Goal: Task Accomplishment & Management: Use online tool/utility

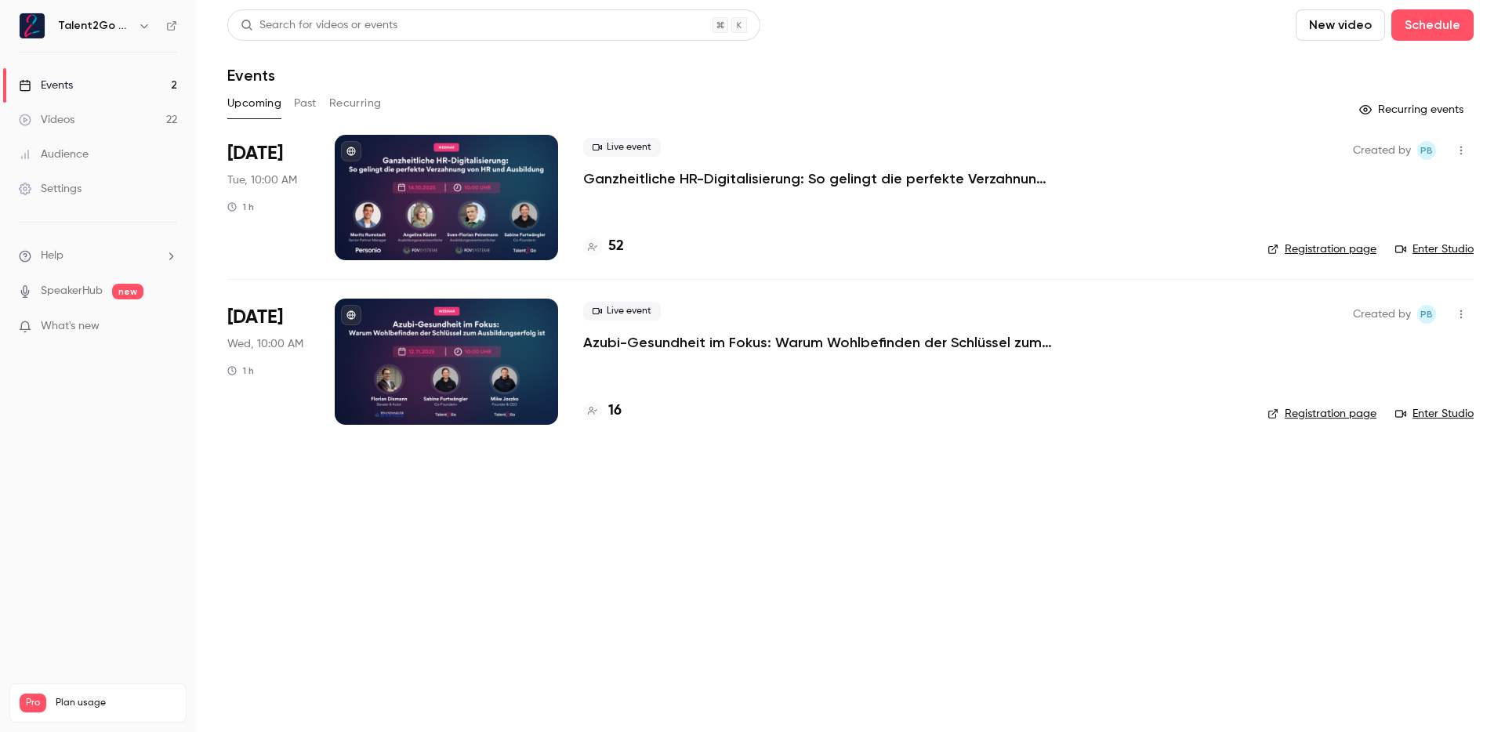
click at [655, 184] on p "Ganzheitliche HR-Digitalisierung: So gelingt die perfekte Verzahnung von HR und…" at bounding box center [818, 178] width 470 height 19
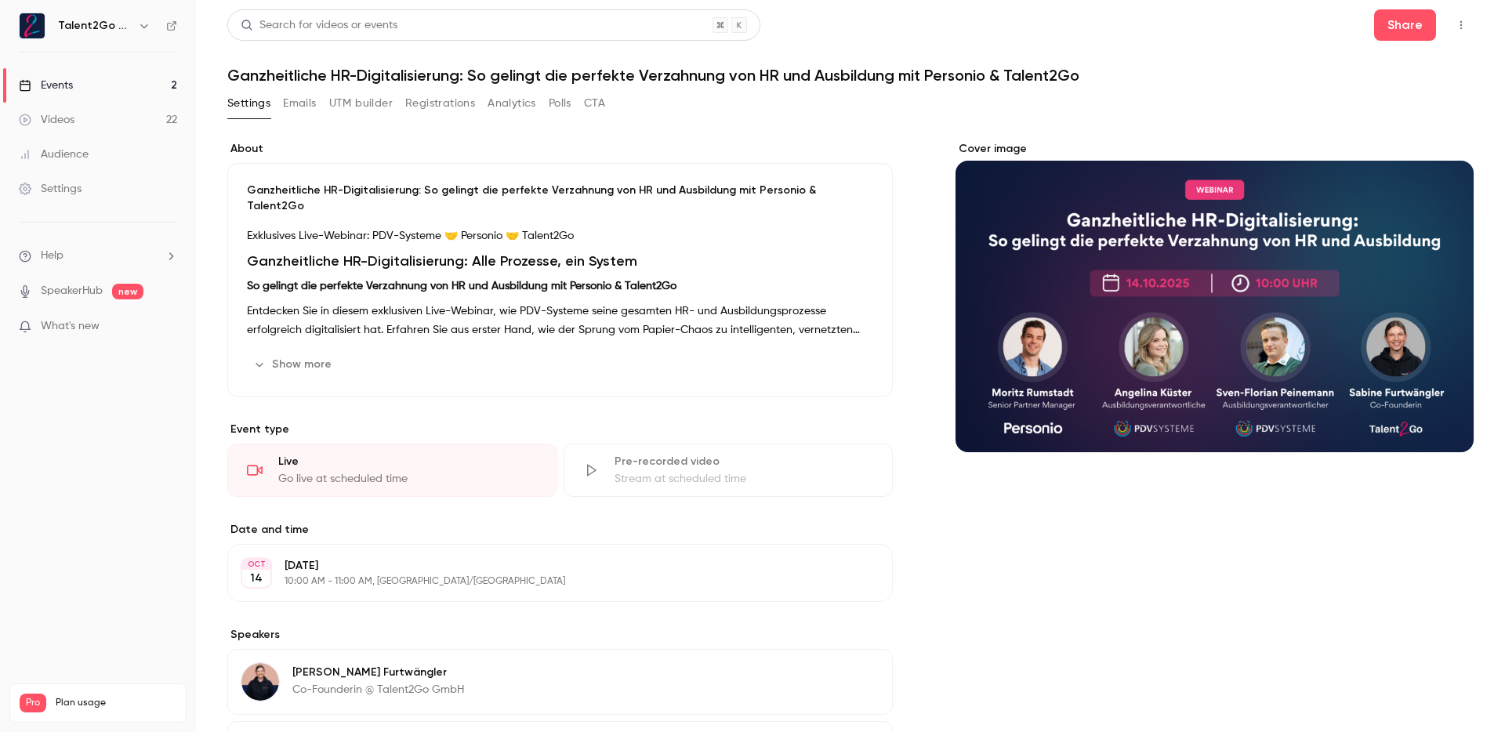
click at [603, 98] on button "CTA" at bounding box center [594, 103] width 21 height 25
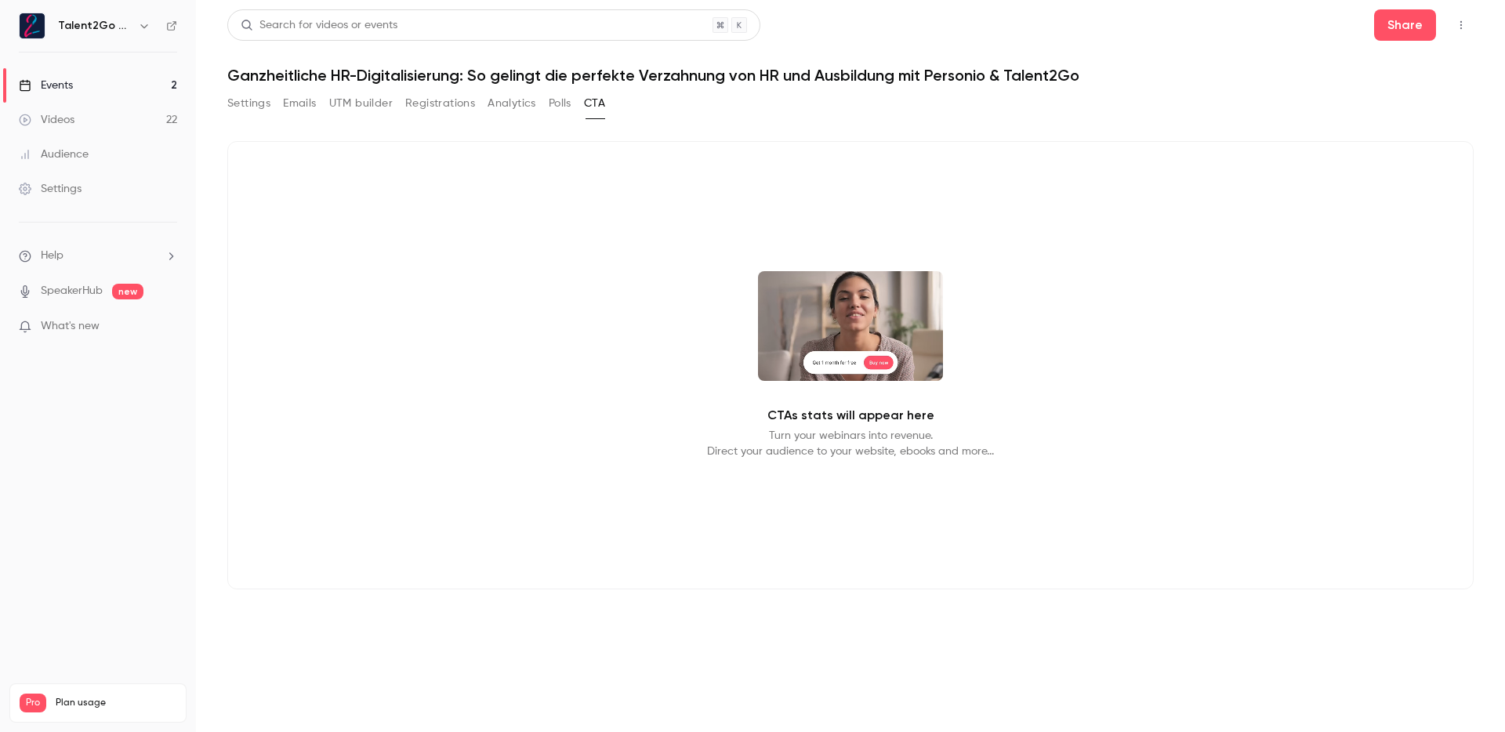
click at [545, 104] on div "Settings Emails UTM builder Registrations Analytics Polls CTA" at bounding box center [416, 103] width 378 height 25
click at [565, 100] on button "Polls" at bounding box center [560, 103] width 23 height 25
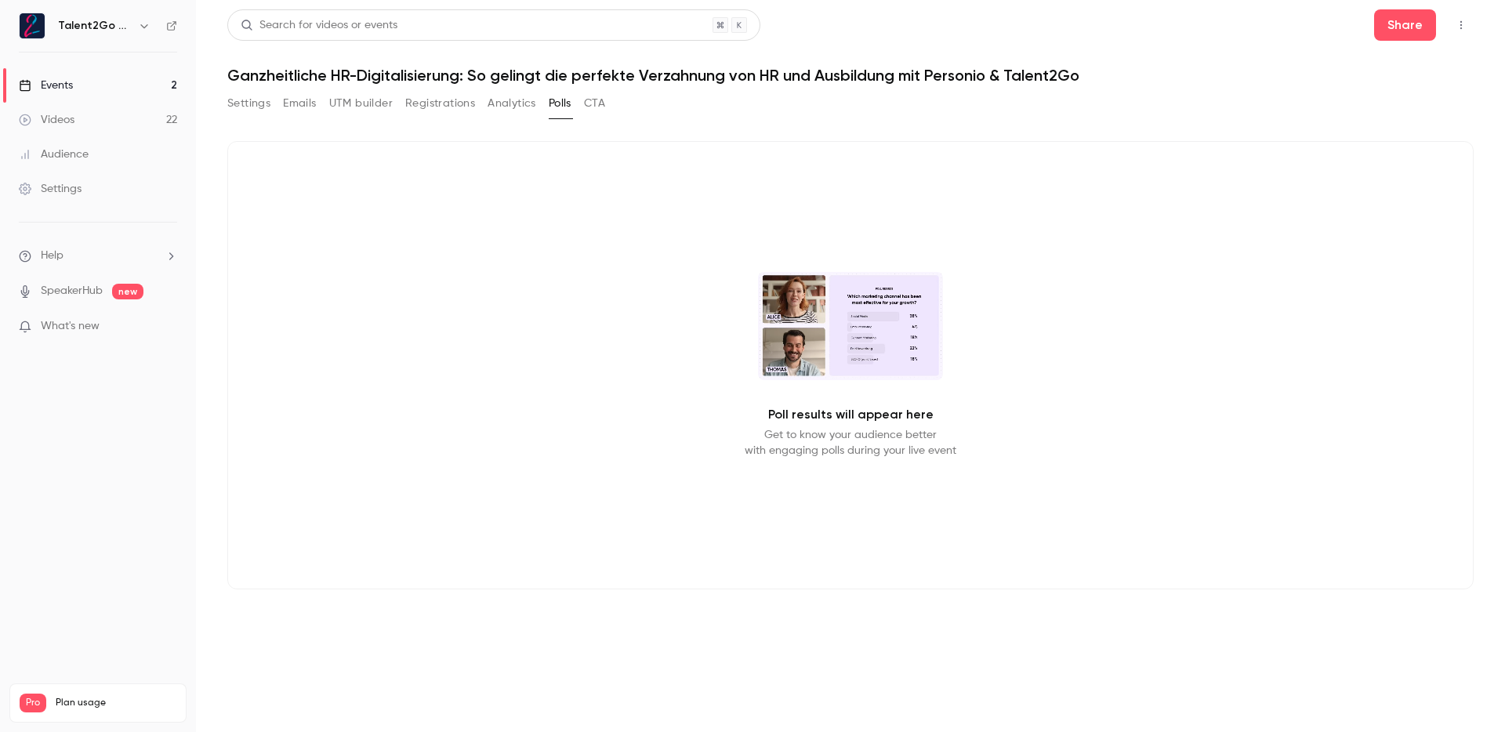
click at [526, 106] on button "Analytics" at bounding box center [511, 103] width 49 height 25
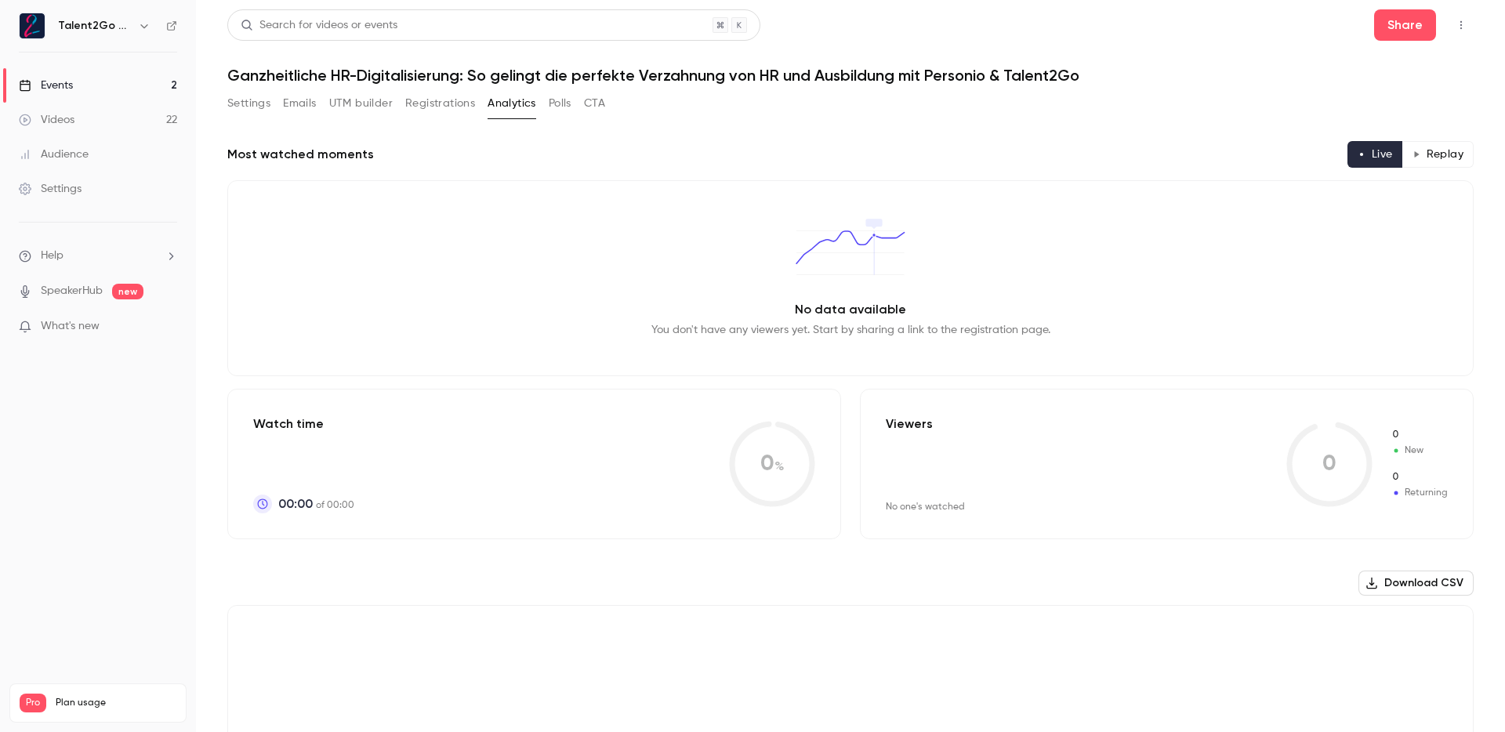
click at [469, 103] on button "Registrations" at bounding box center [440, 103] width 70 height 25
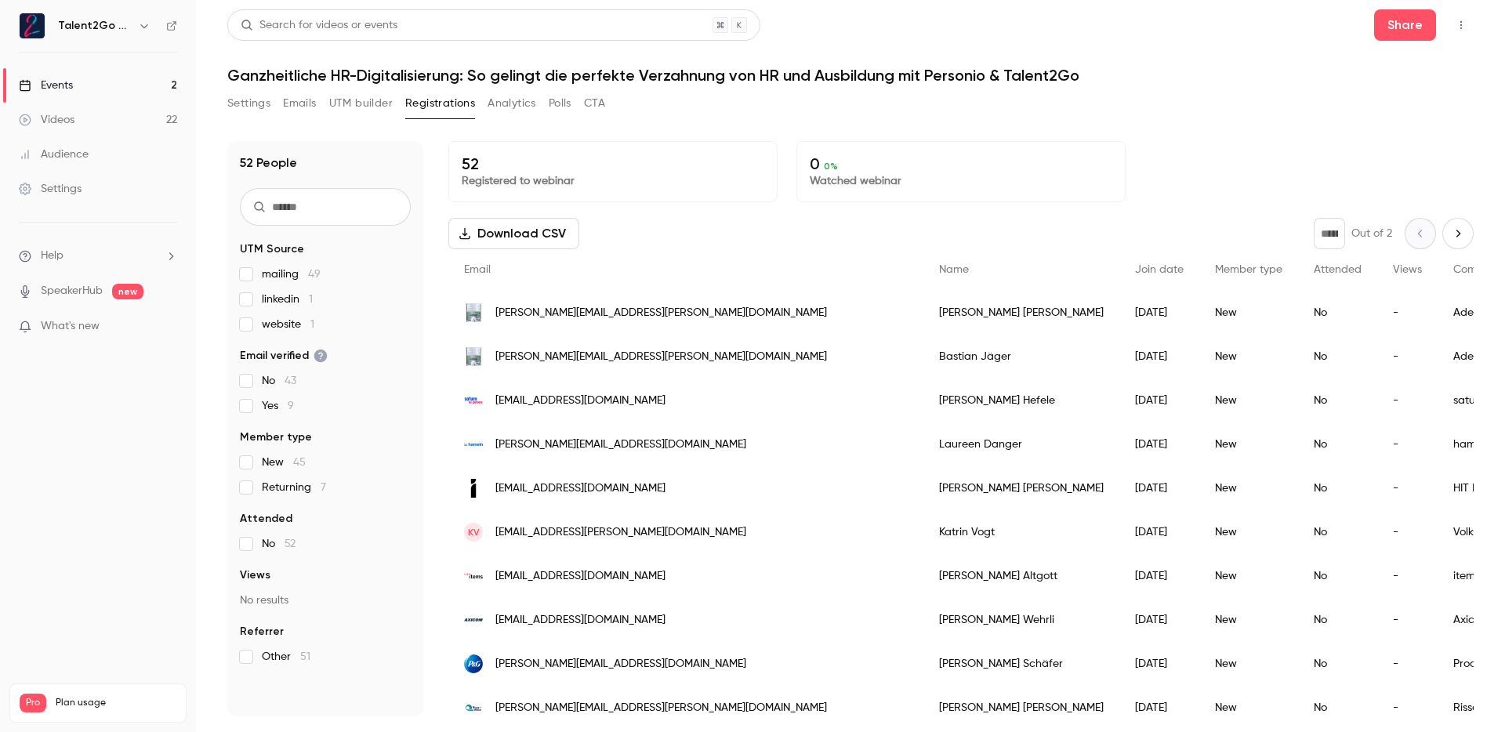
click at [366, 103] on button "UTM builder" at bounding box center [360, 103] width 63 height 25
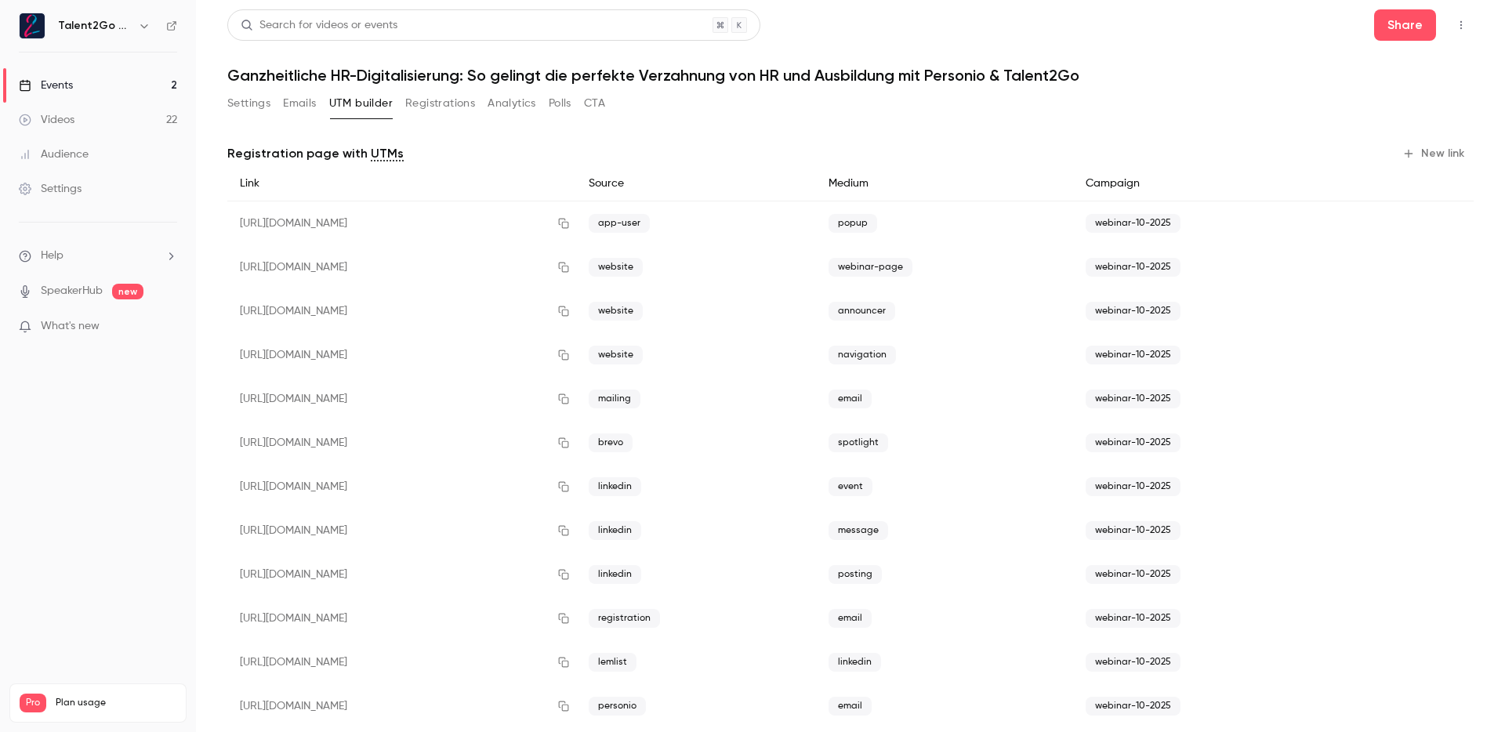
click at [304, 100] on button "Emails" at bounding box center [299, 103] width 33 height 25
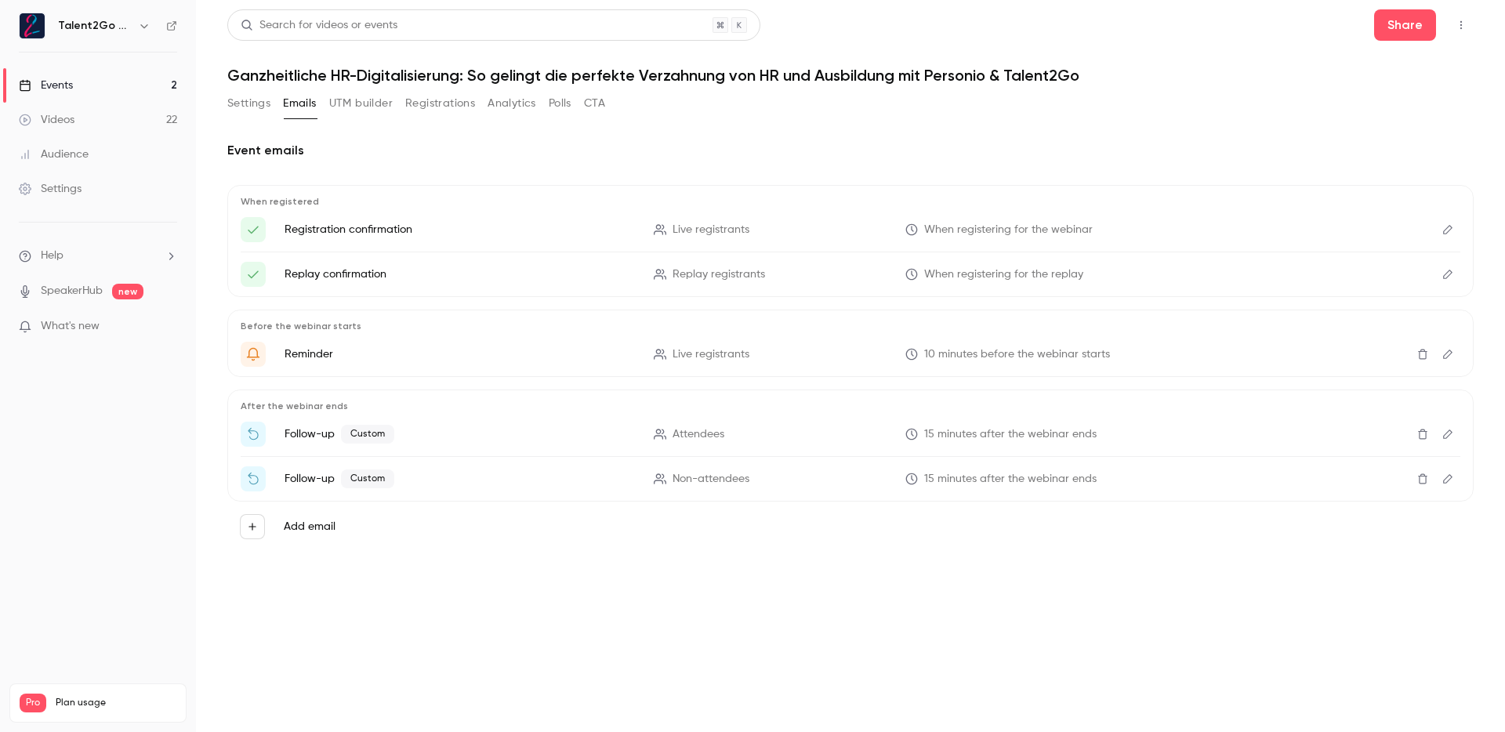
click at [263, 100] on button "Settings" at bounding box center [248, 103] width 43 height 25
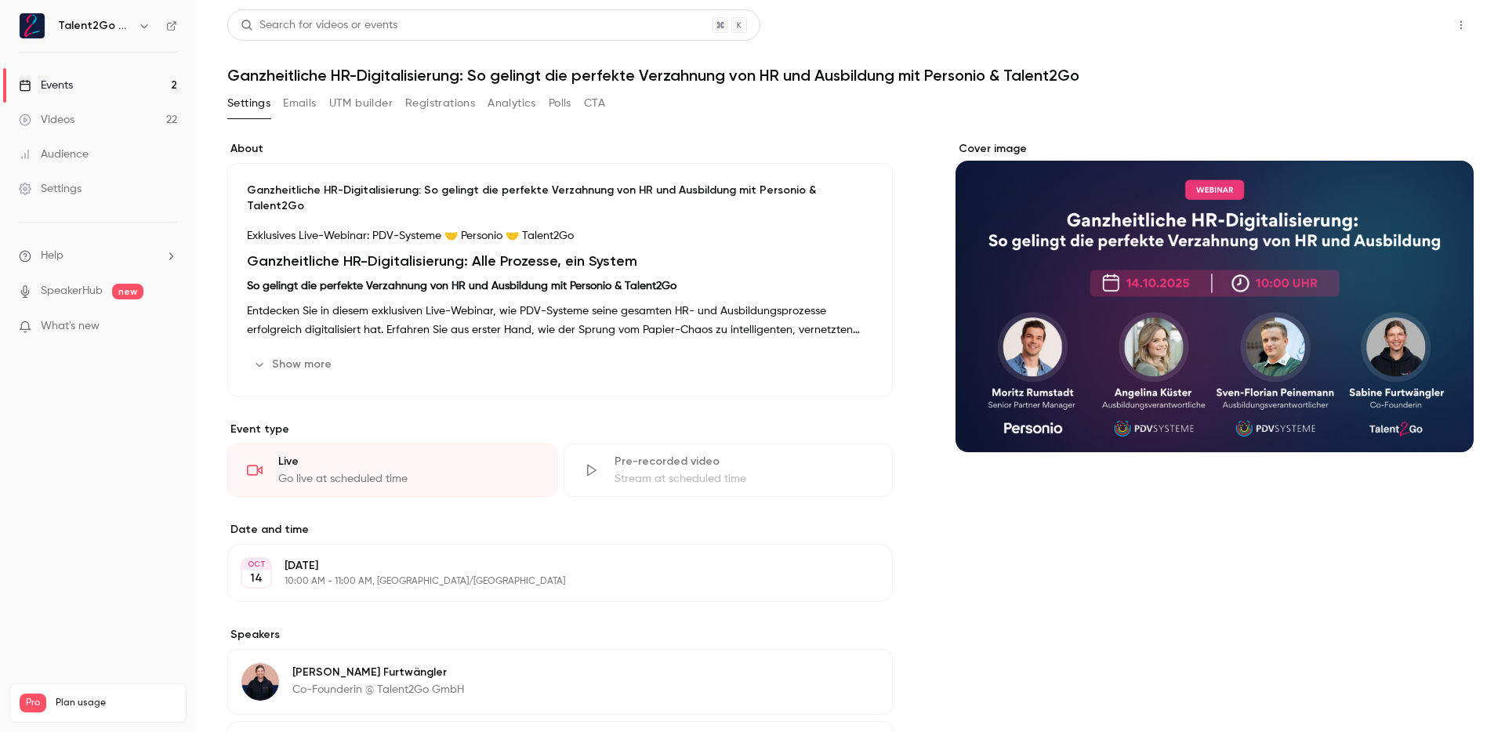
scroll to position [9, 0]
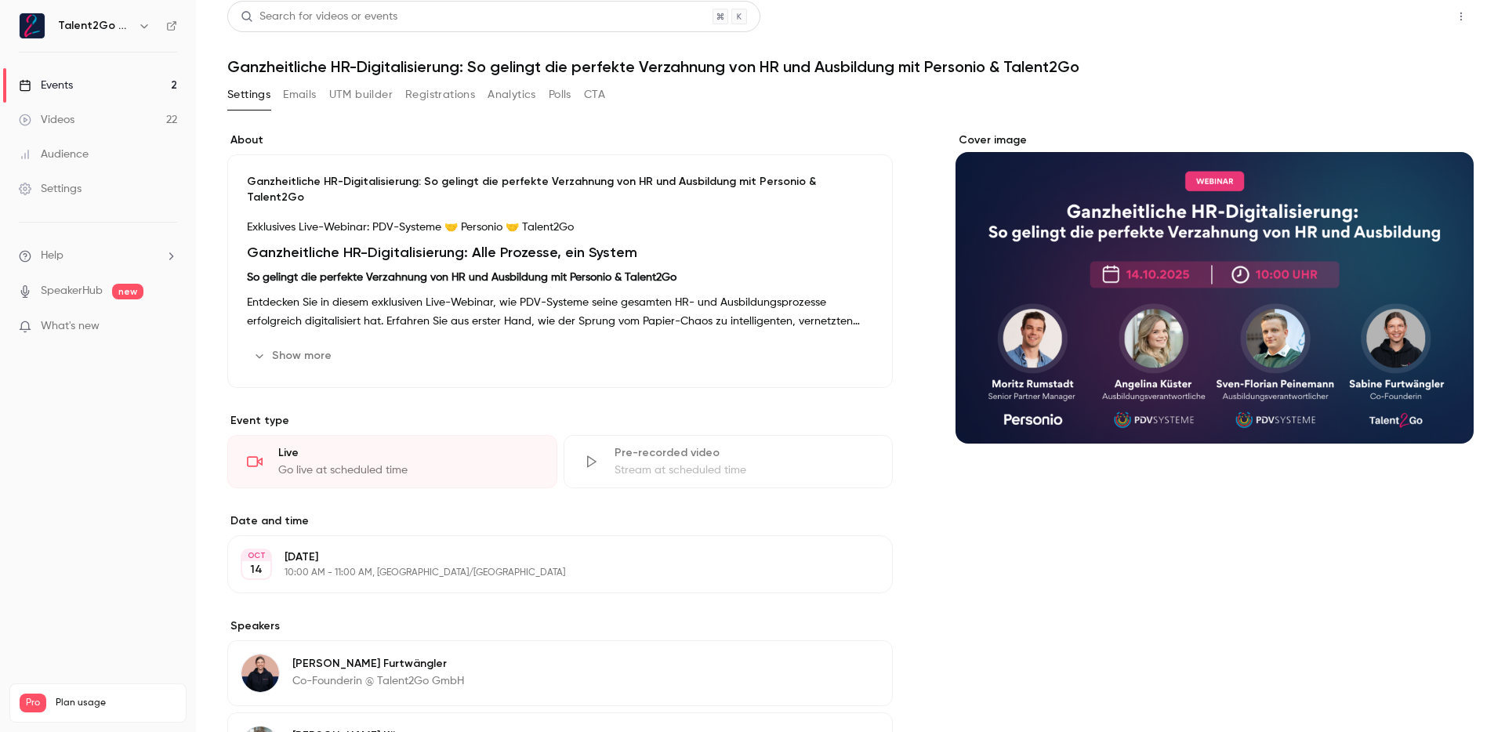
click at [1401, 20] on button "Share" at bounding box center [1405, 16] width 62 height 31
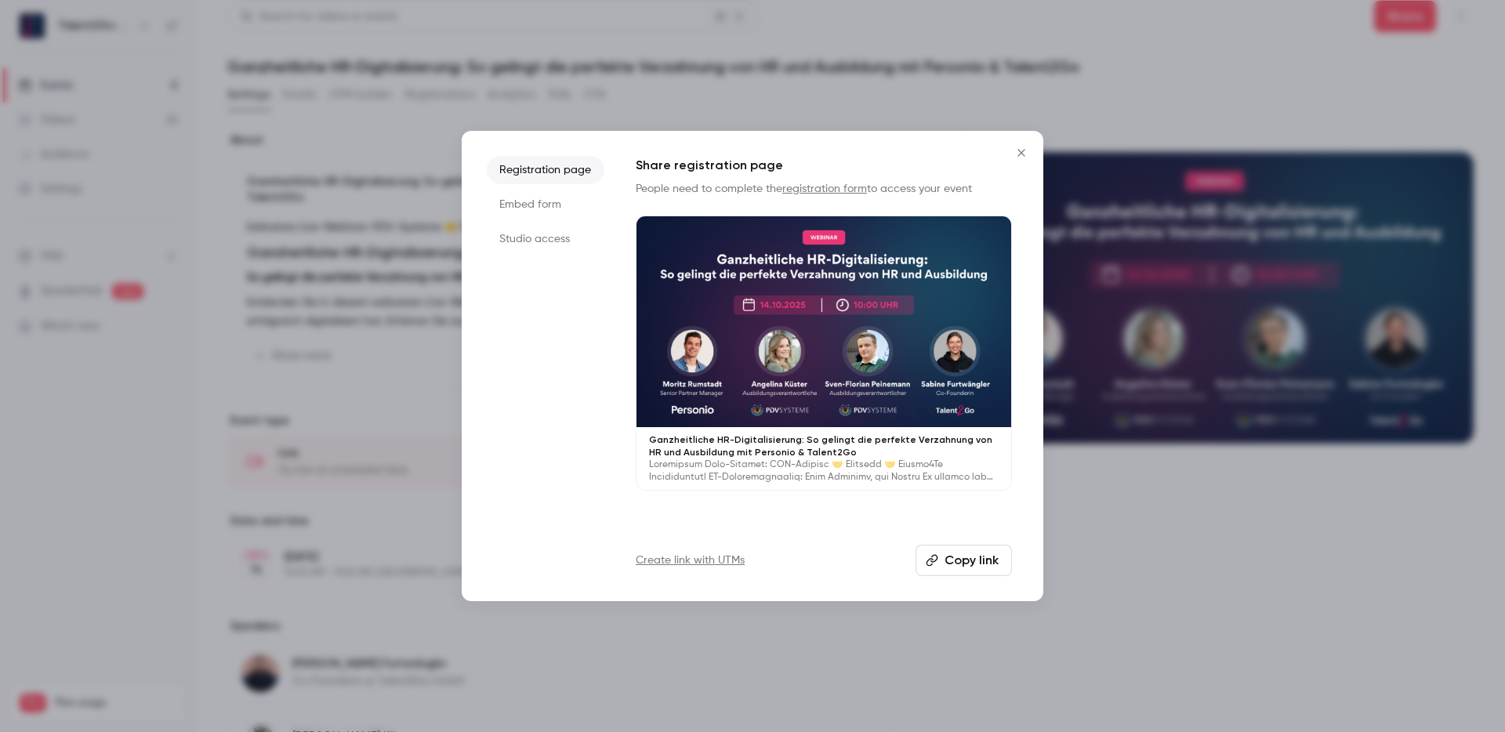
click at [536, 201] on li "Embed form" at bounding box center [546, 204] width 118 height 28
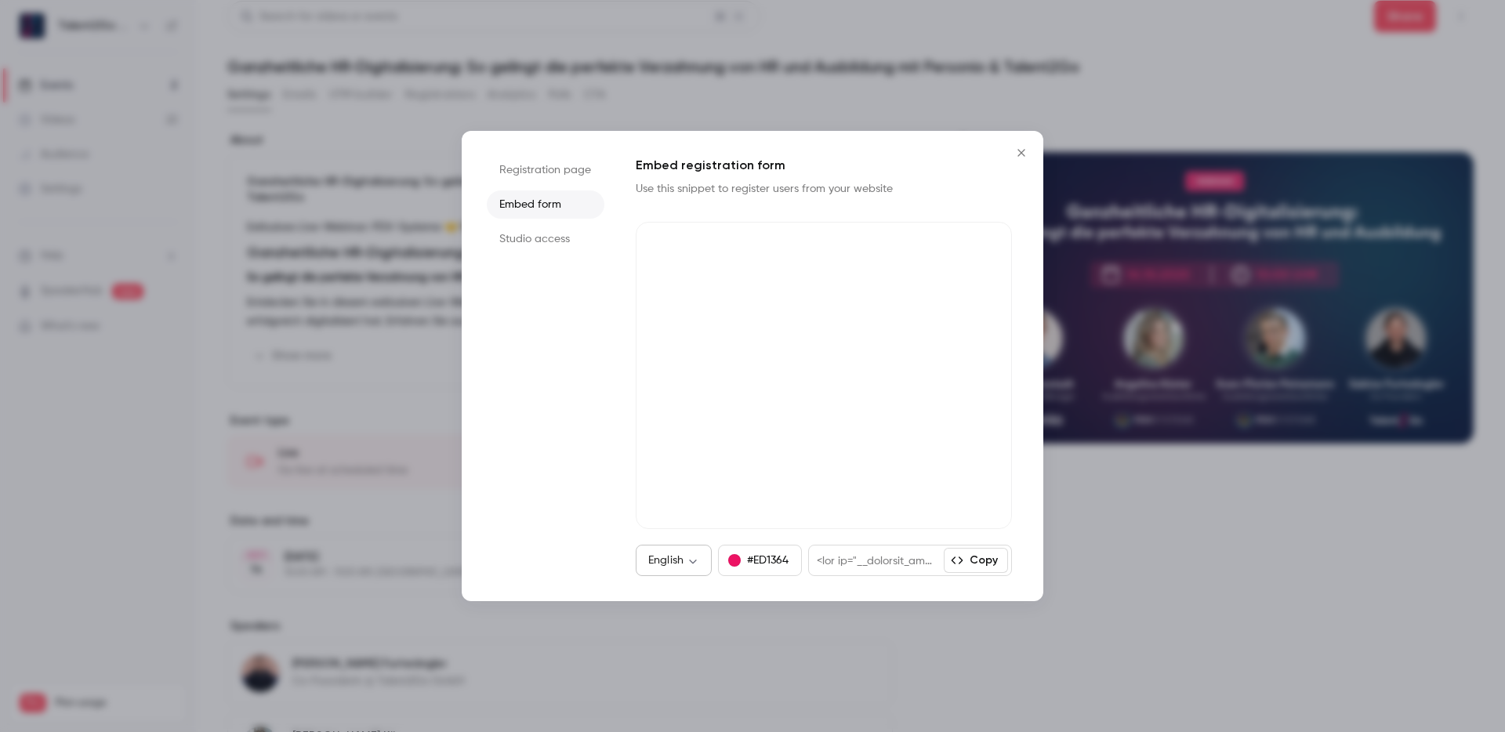
click at [666, 561] on body "Talent2Go GmbH Events 2 Videos 22 Audience Settings Help SpeakerHub new What's …" at bounding box center [752, 366] width 1505 height 732
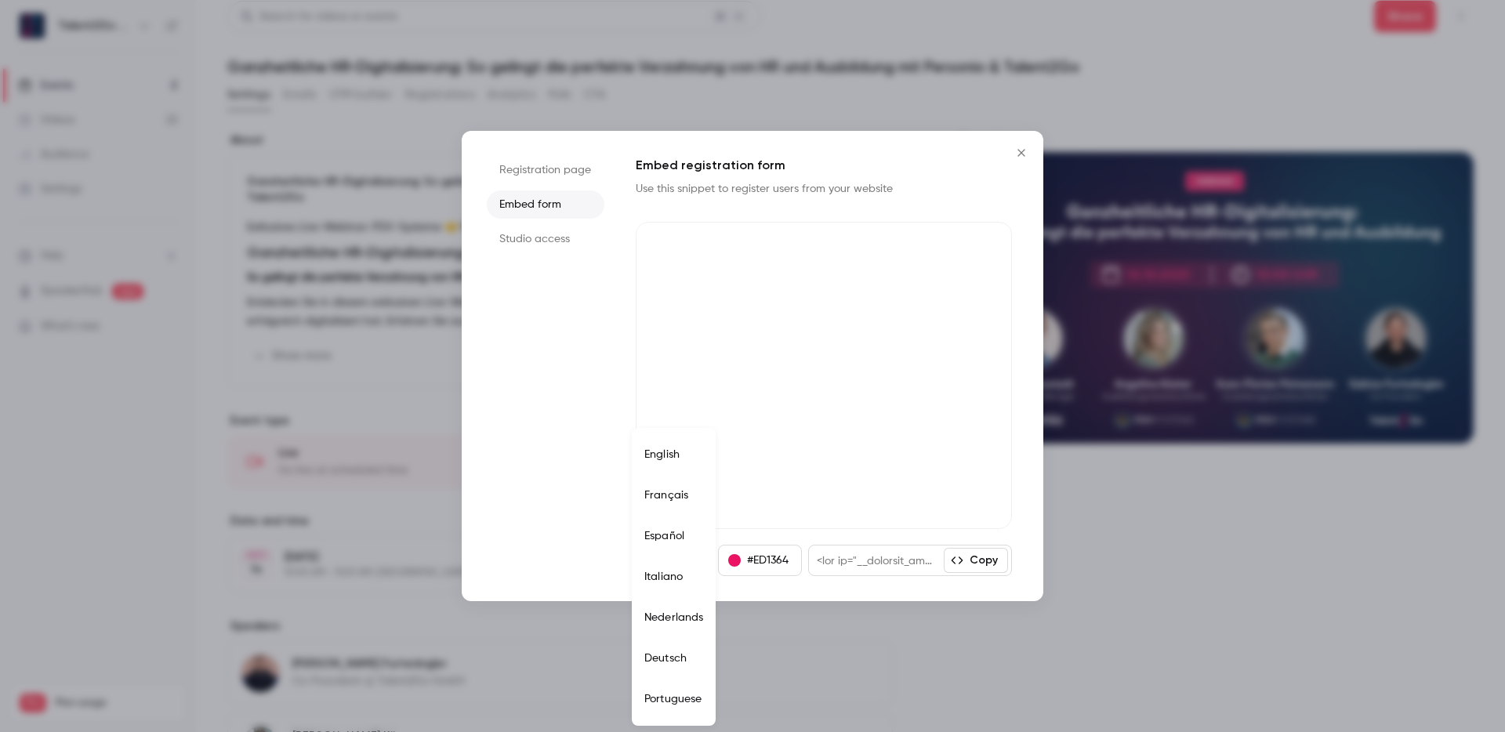
click at [698, 666] on li "Deutsch" at bounding box center [674, 658] width 84 height 41
type input "**"
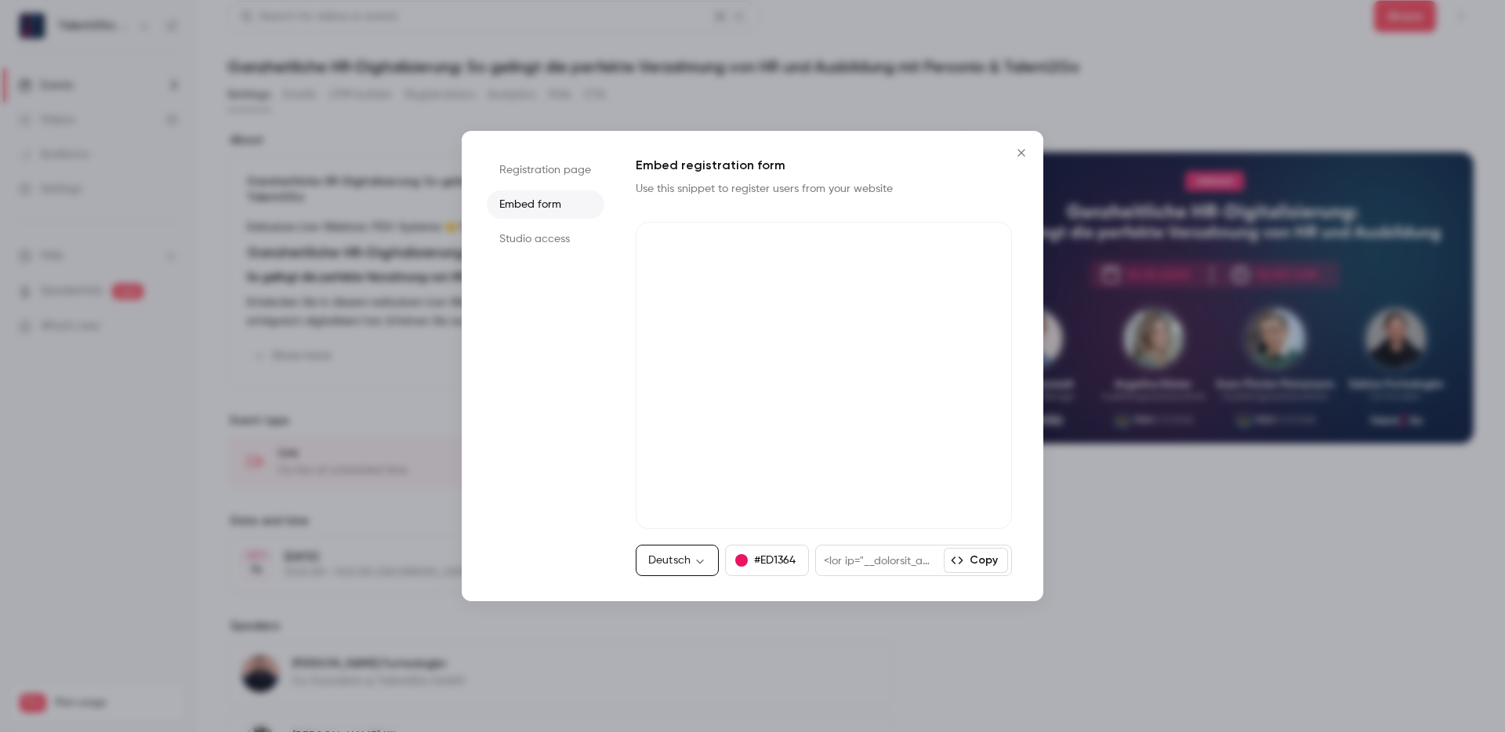
click at [768, 563] on button "#ED1364" at bounding box center [767, 560] width 84 height 31
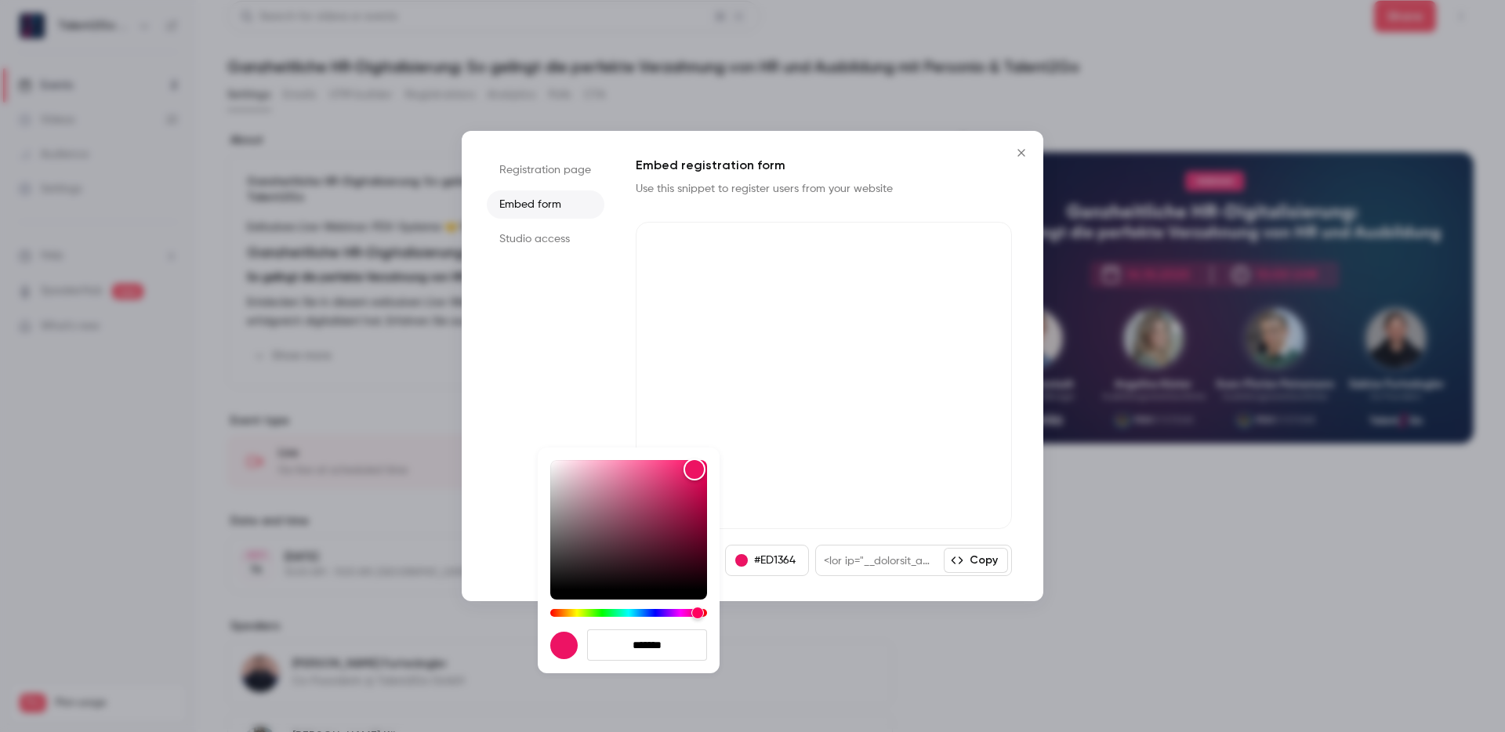
click at [768, 563] on div at bounding box center [752, 366] width 1505 height 732
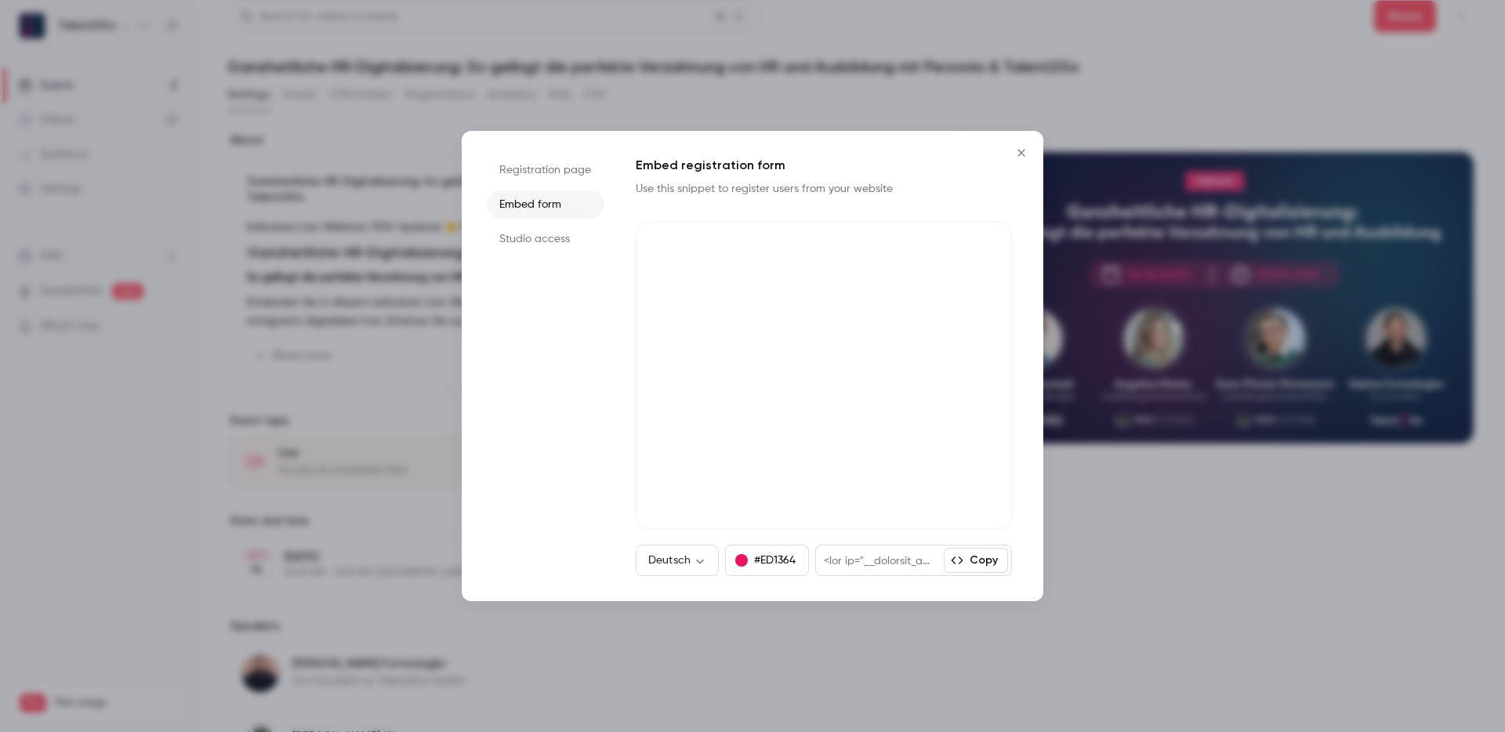
click at [630, 349] on div "Registration page Embed form Studio access Embed registration form Use this sni…" at bounding box center [753, 366] width 582 height 470
click at [559, 230] on li "Studio access" at bounding box center [546, 239] width 118 height 28
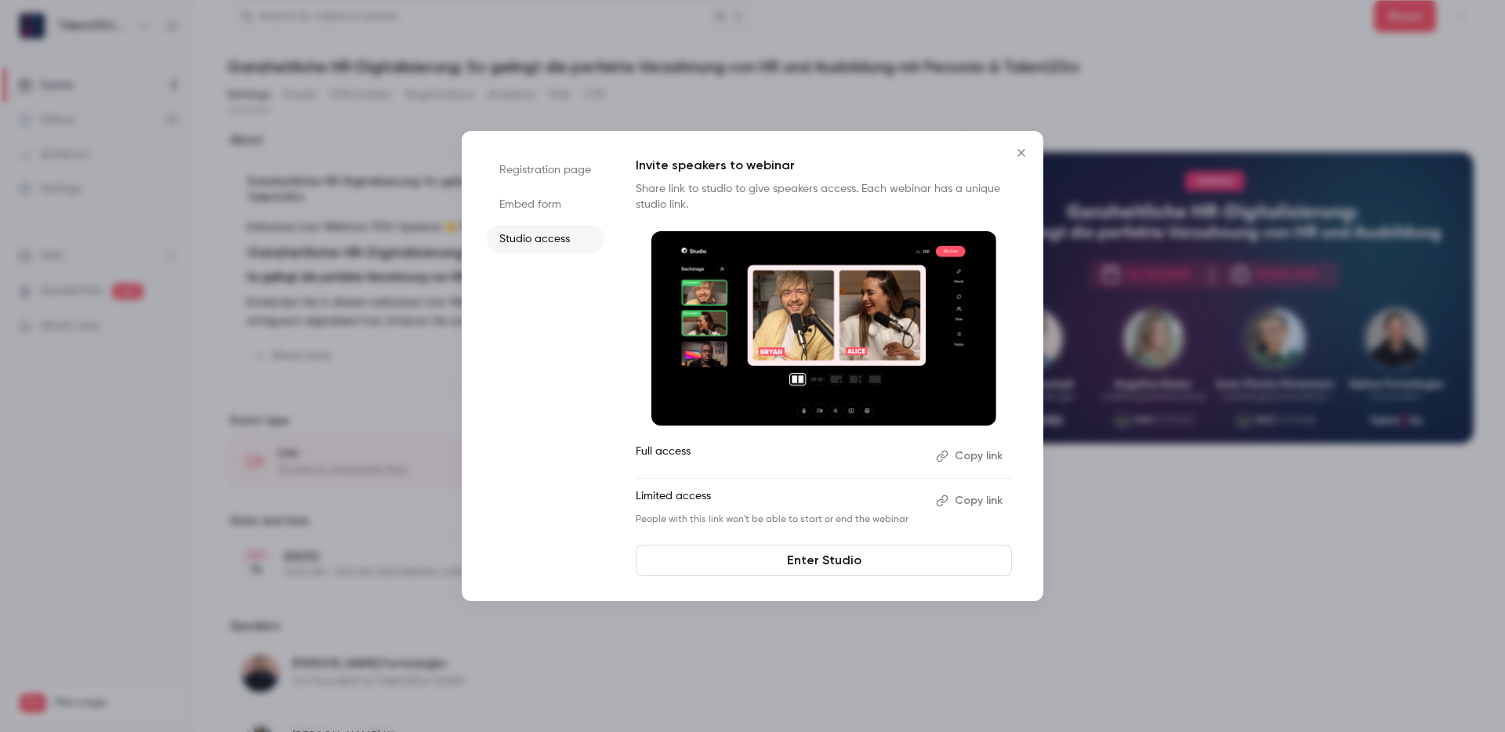
click at [561, 208] on li "Embed form" at bounding box center [546, 204] width 118 height 28
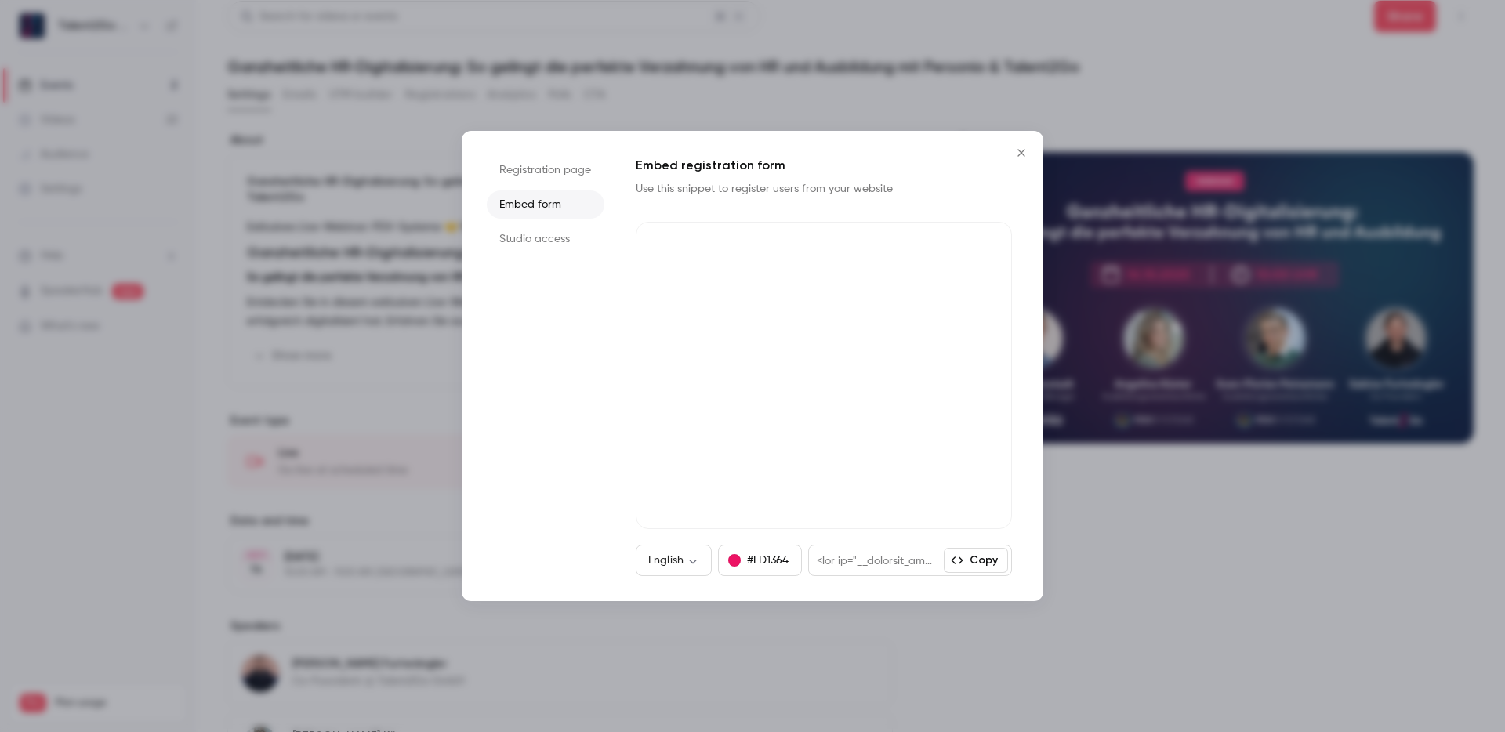
click at [911, 566] on div at bounding box center [876, 560] width 135 height 30
click at [1039, 137] on div "Registration page Embed form Studio access Embed registration form Use this sni…" at bounding box center [753, 366] width 582 height 470
click at [1030, 147] on button "Close" at bounding box center [1021, 152] width 31 height 31
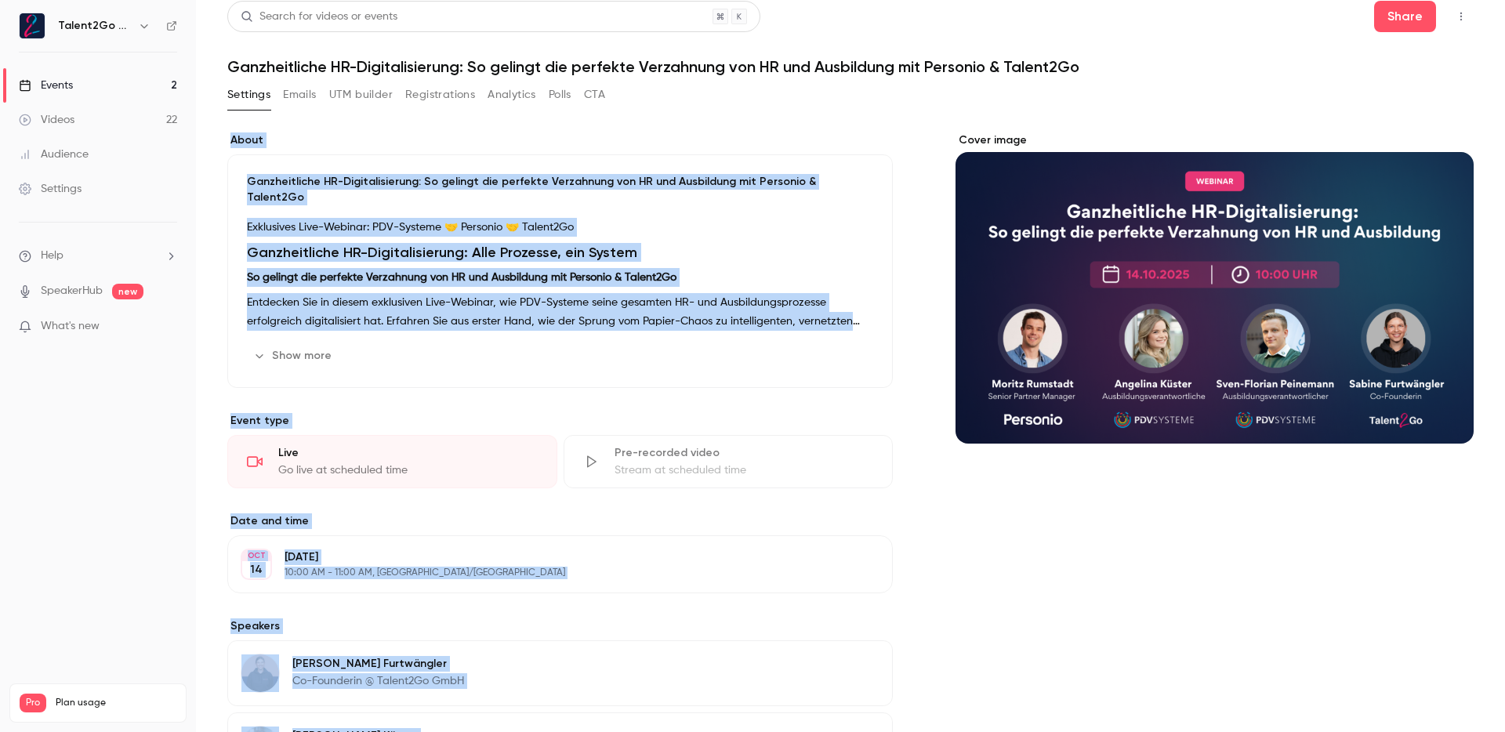
drag, startPoint x: 1035, startPoint y: 132, endPoint x: 1096, endPoint y: 100, distance: 68.7
click at [1096, 100] on section "Settings Emails UTM builder Registrations Analytics Polls CTA About Ganzheitlic…" at bounding box center [850, 581] width 1246 height 998
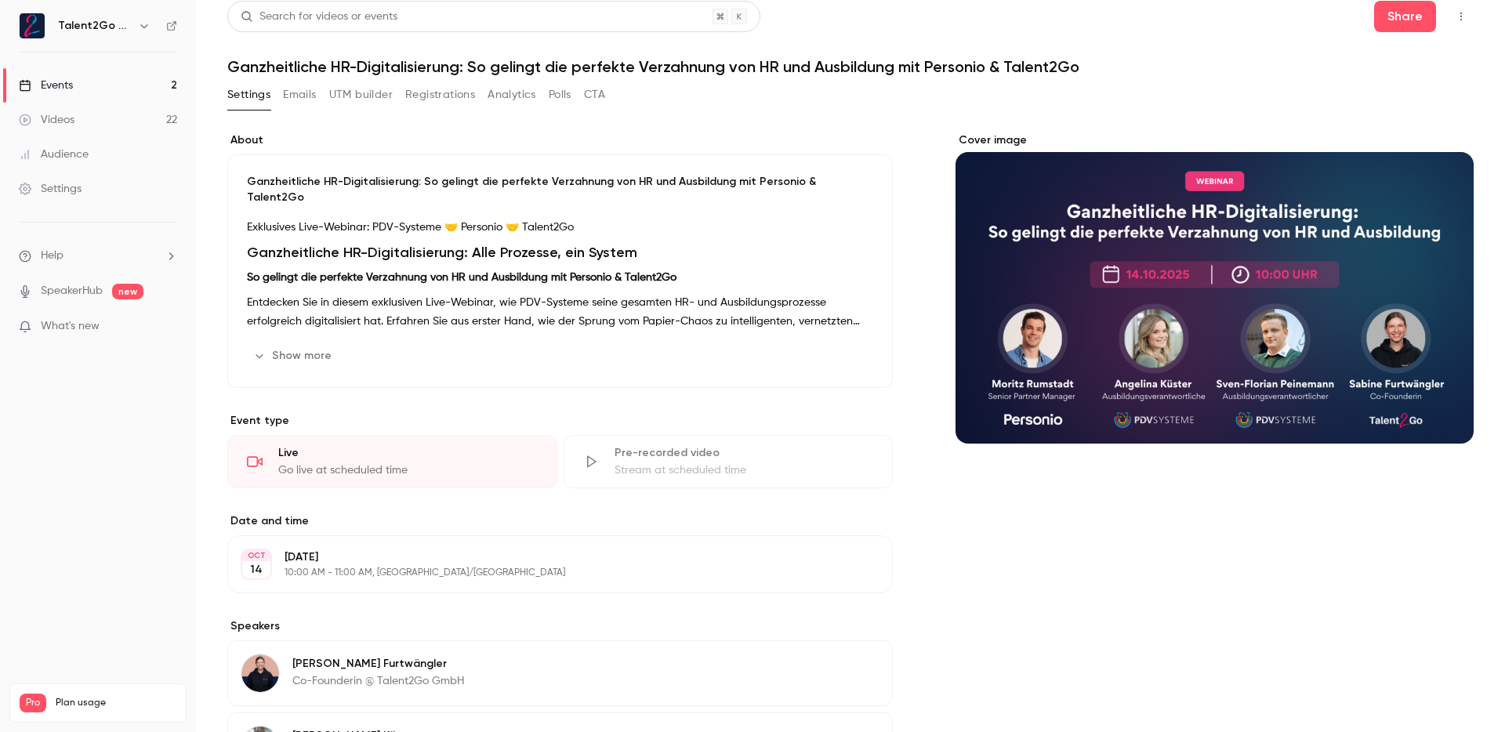
click at [1096, 100] on div "Settings Emails UTM builder Registrations Analytics Polls CTA" at bounding box center [850, 97] width 1246 height 31
